Goal: Information Seeking & Learning: Learn about a topic

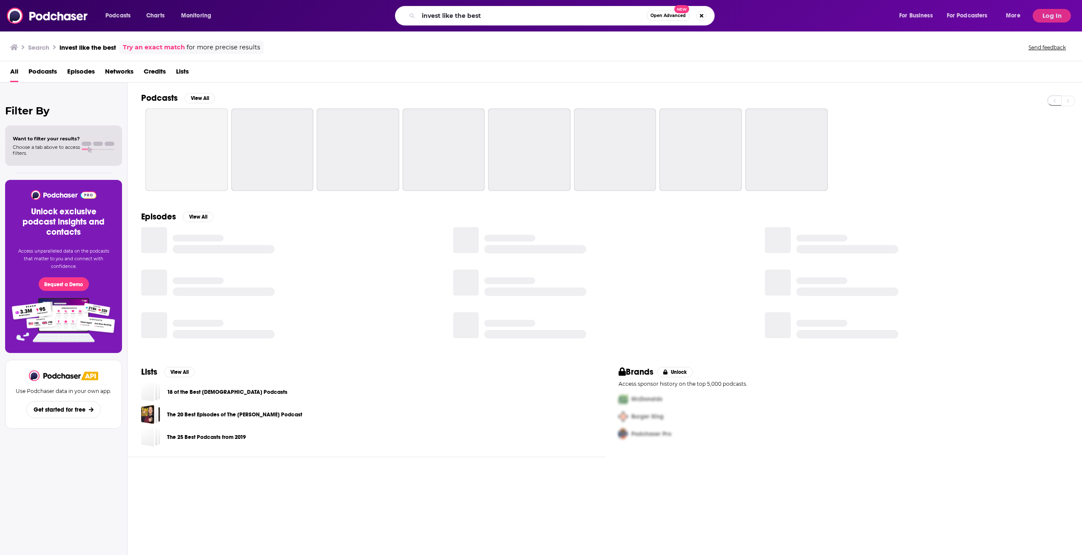
click at [498, 15] on input "invest like the best" at bounding box center [532, 16] width 228 height 14
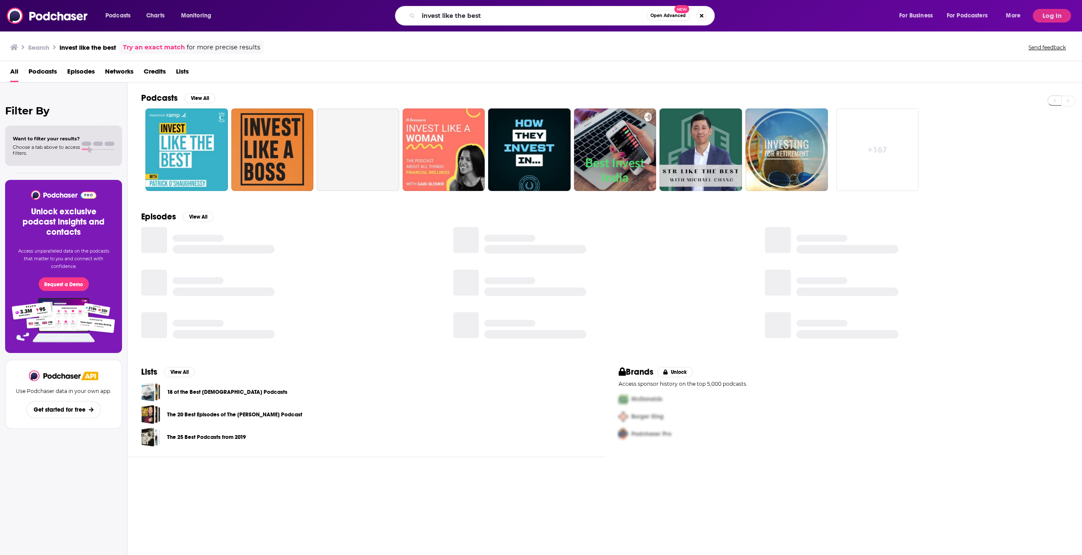
drag, startPoint x: 495, startPoint y: 15, endPoint x: 390, endPoint y: 18, distance: 105.5
click at [390, 18] on div "invest like the best Open Advanced New" at bounding box center [563, 16] width 654 height 20
type input "diary of a ceo"
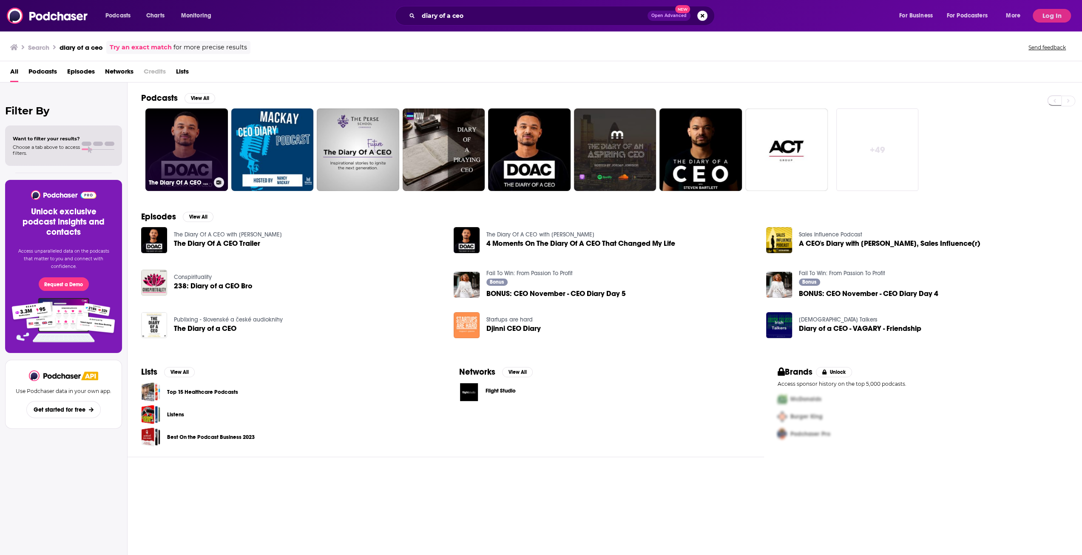
click at [187, 172] on link "The Diary Of A CEO with [PERSON_NAME]" at bounding box center [186, 149] width 82 height 82
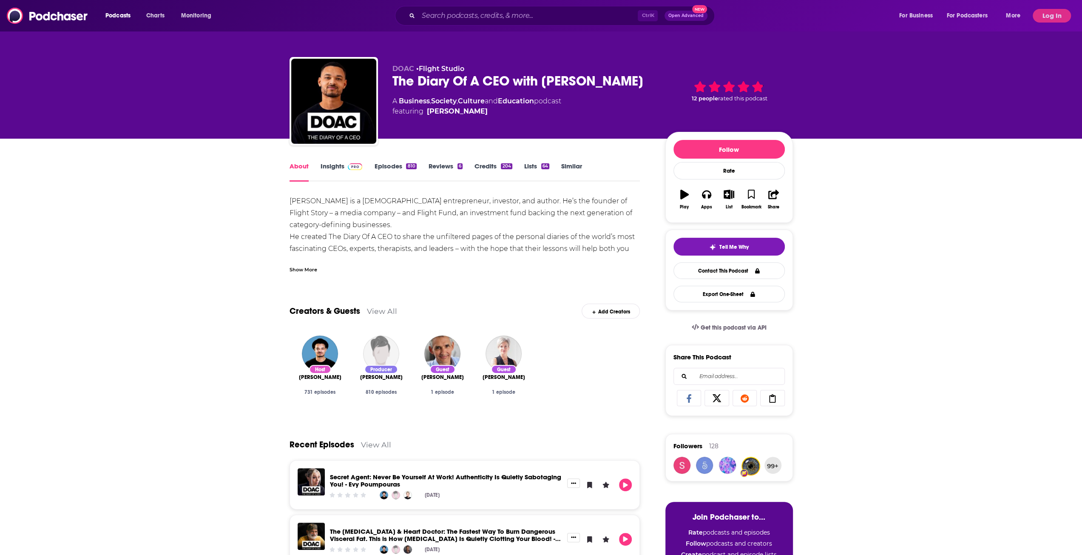
click at [315, 265] on div "Show More" at bounding box center [304, 269] width 28 height 8
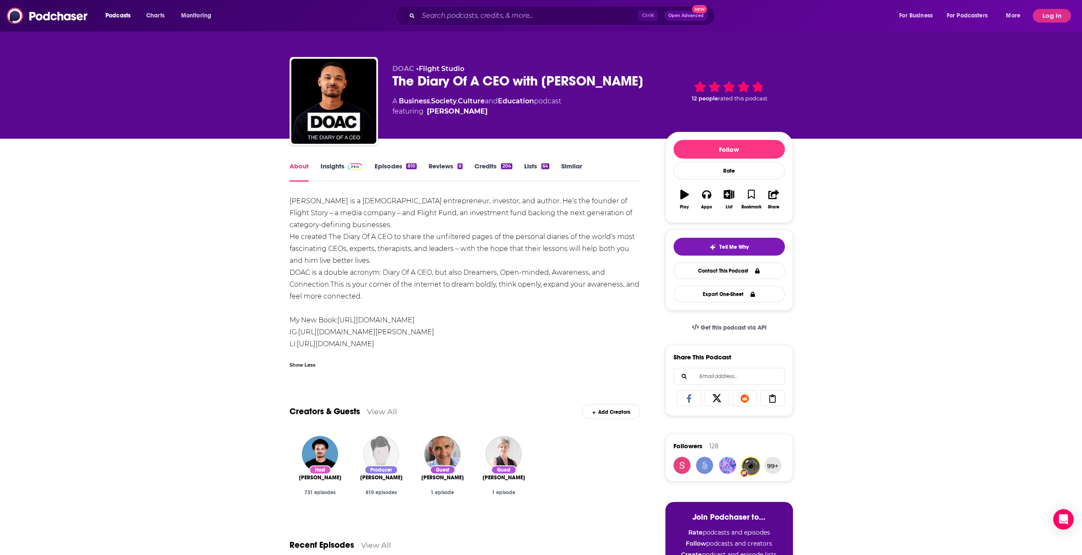
click at [348, 166] on span at bounding box center [353, 166] width 18 height 8
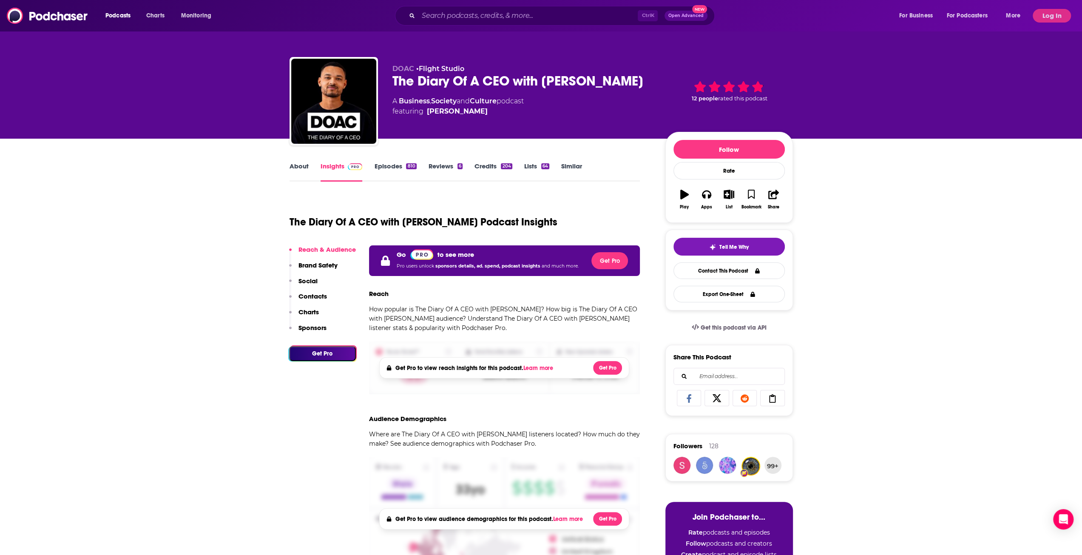
click at [1043, 16] on button "Log In" at bounding box center [1052, 16] width 38 height 14
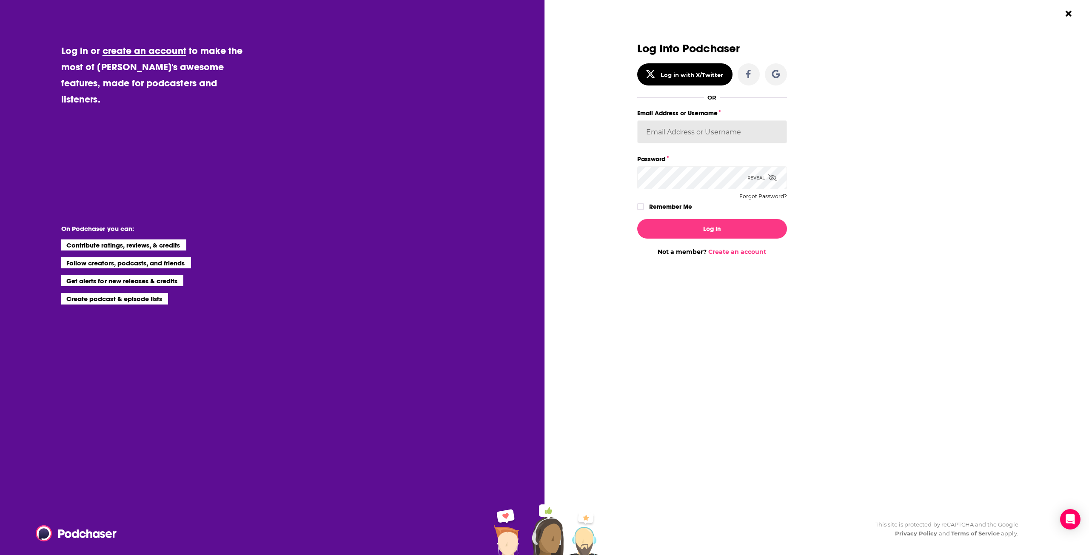
type input "gpg2"
click at [678, 201] on label "Remember Me" at bounding box center [670, 206] width 43 height 11
click at [643, 210] on input "rememberMe" at bounding box center [640, 210] width 5 height 0
click at [682, 224] on button "Log In" at bounding box center [712, 229] width 150 height 20
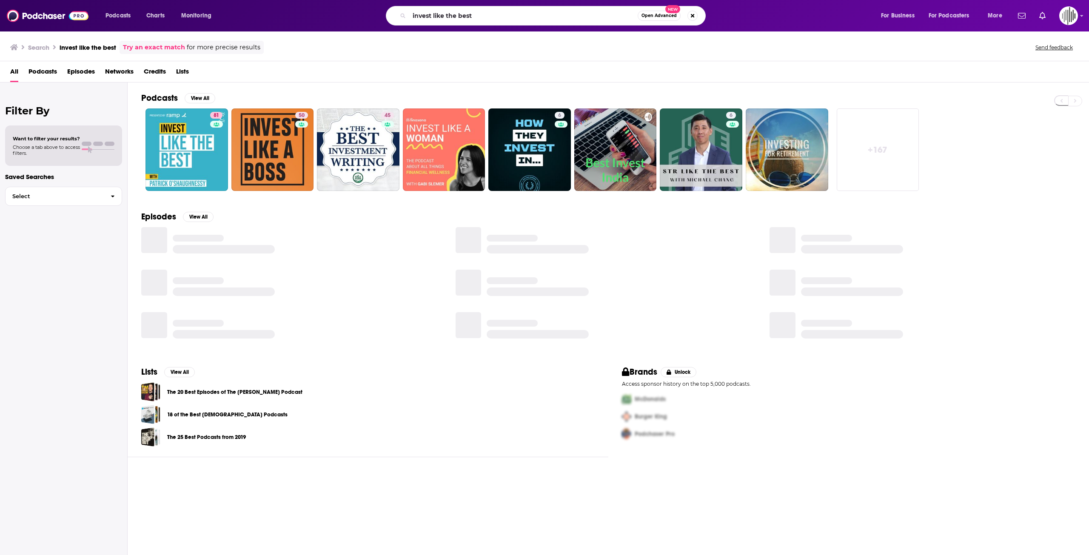
click at [449, 14] on input "invest like the best" at bounding box center [523, 16] width 228 height 14
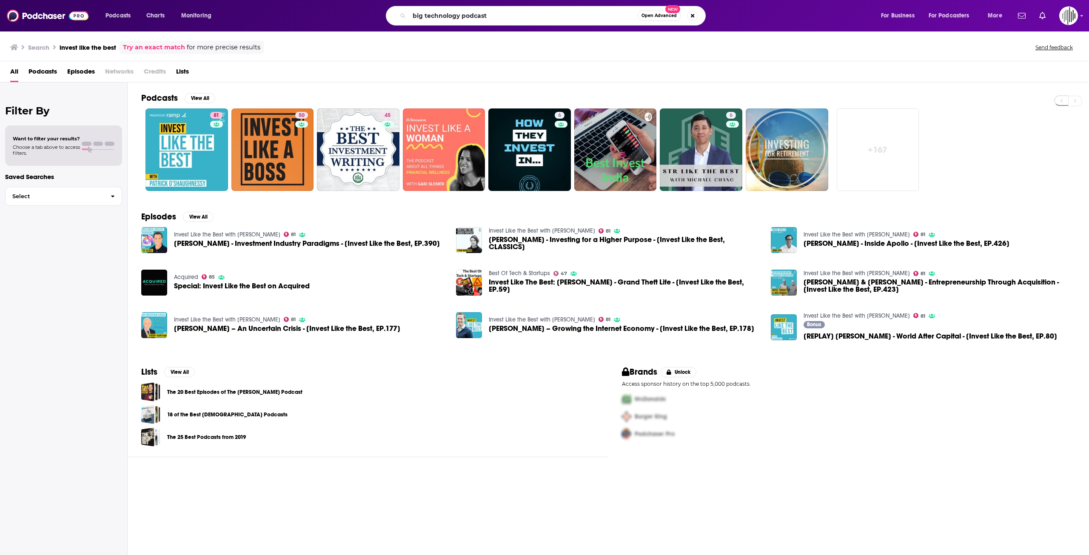
type input "big technology podcast"
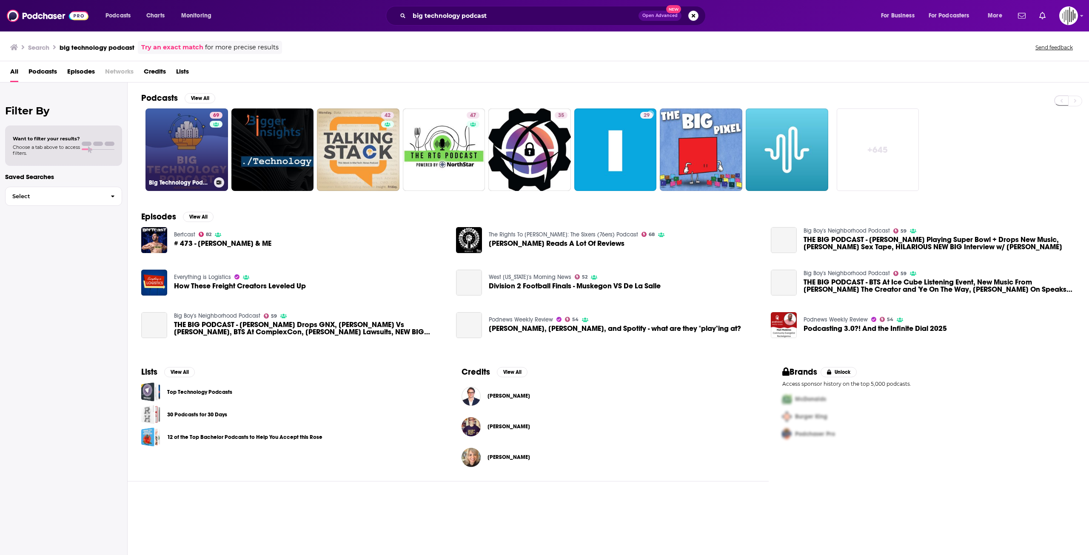
click at [194, 151] on link "69 Big Technology Podcast" at bounding box center [186, 149] width 82 height 82
